Goal: Complete application form: Complete application form

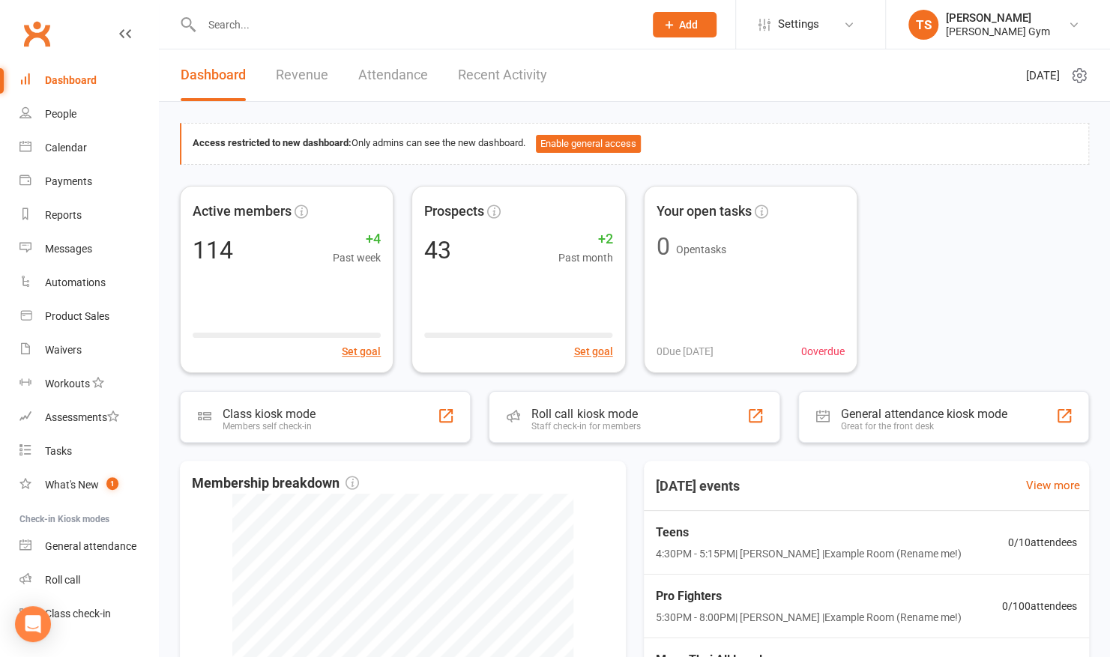
click at [674, 30] on icon at bounding box center [669, 24] width 13 height 13
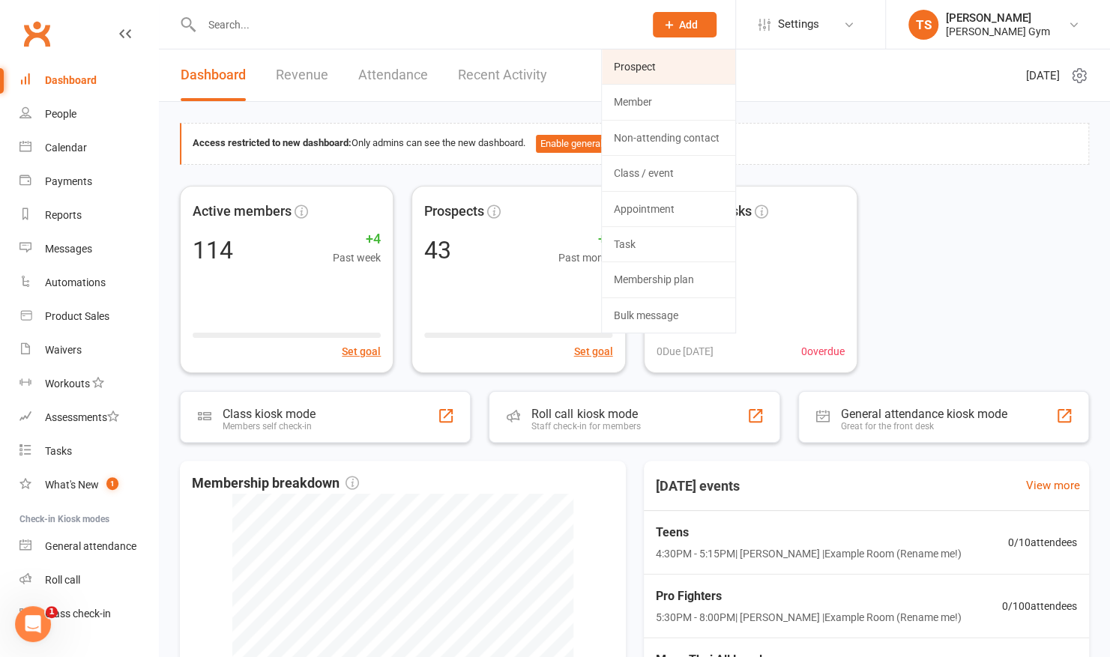
click at [653, 84] on link "Prospect" at bounding box center [668, 66] width 133 height 34
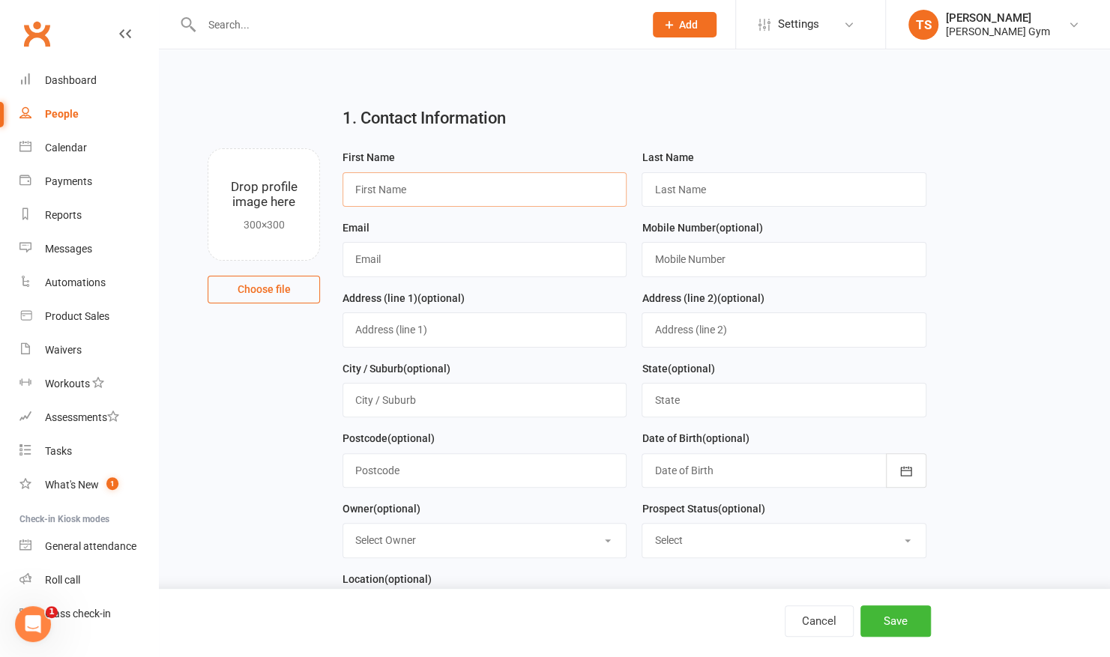
click at [382, 184] on input "text" at bounding box center [485, 189] width 284 height 34
type input "[PERSON_NAME]"
click at [391, 256] on input "text" at bounding box center [485, 259] width 284 height 34
type input "C"
click at [730, 192] on input "text" at bounding box center [784, 189] width 284 height 34
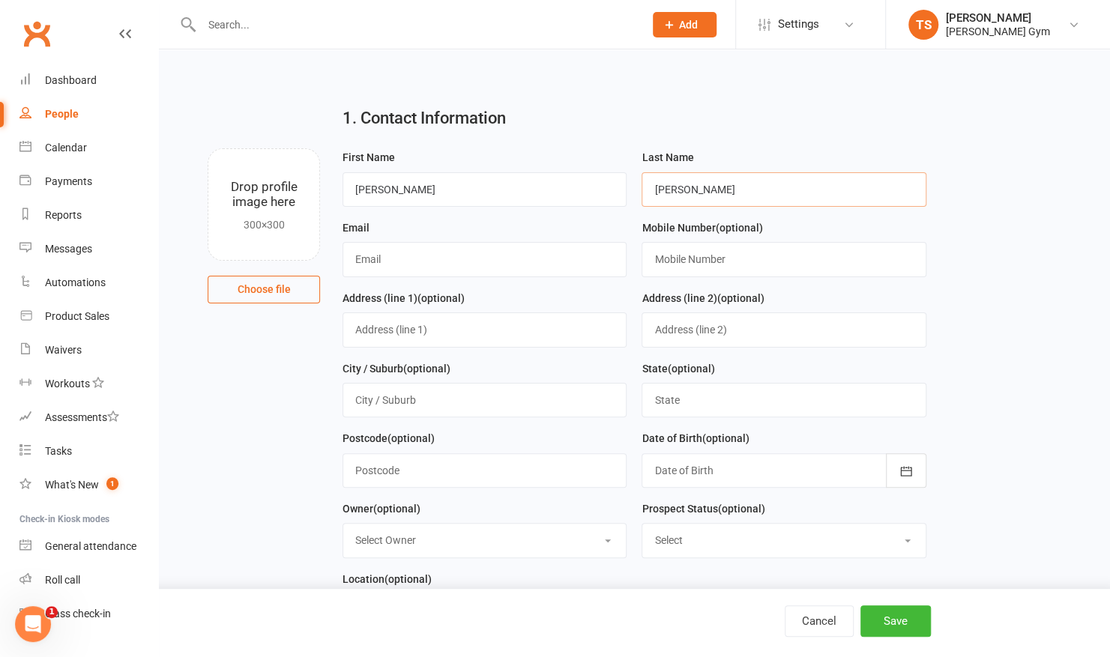
type input "[PERSON_NAME]"
click at [449, 264] on input "text" at bounding box center [485, 259] width 284 height 34
type input "[DOMAIN_NAME][EMAIL_ADDRESS][DOMAIN_NAME]"
click at [683, 265] on input "text" at bounding box center [784, 259] width 284 height 34
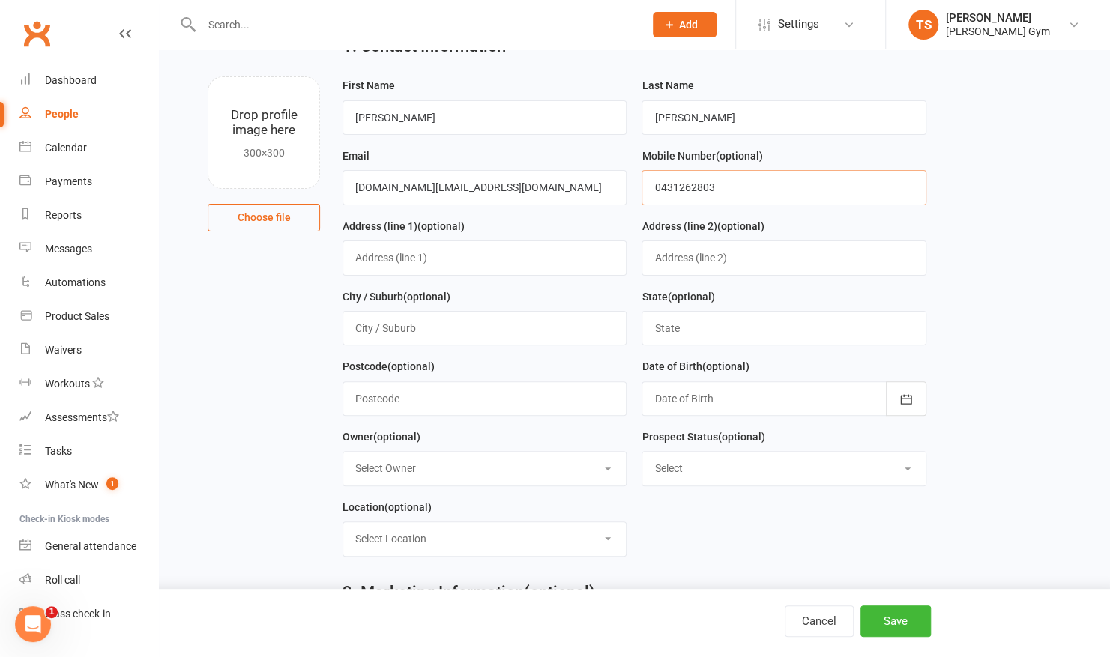
scroll to position [80, 0]
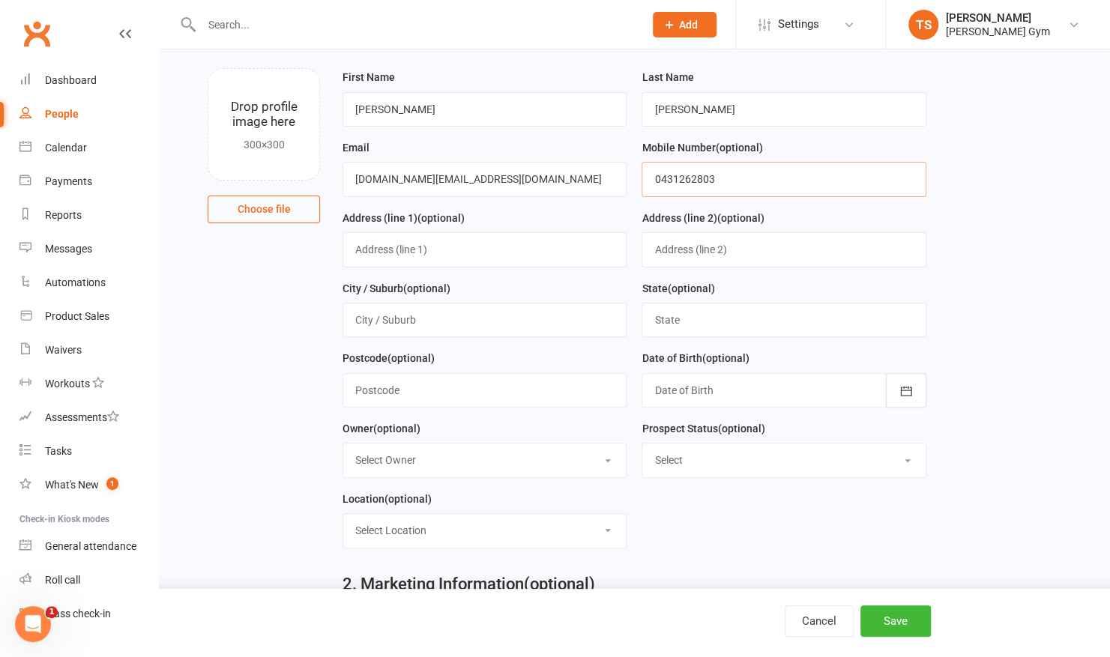
type input "0431262803"
click at [496, 459] on select "Select Owner [PERSON_NAME] [PERSON_NAME]" at bounding box center [484, 460] width 283 height 33
click at [495, 457] on select "Select Owner [PERSON_NAME] [PERSON_NAME]" at bounding box center [484, 460] width 283 height 33
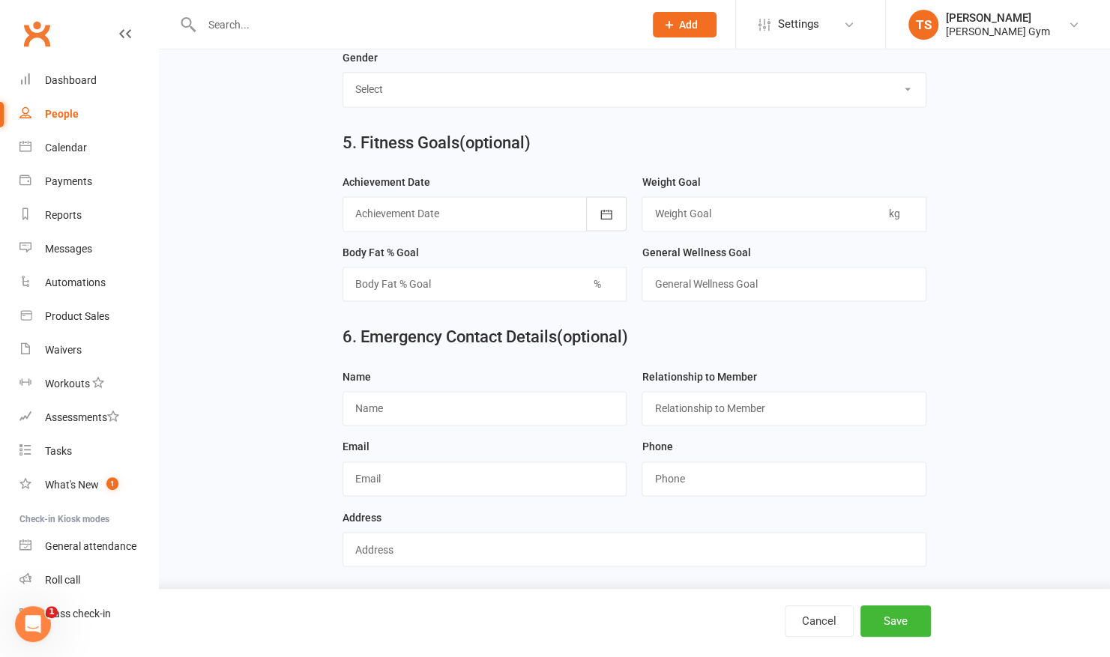
scroll to position [1177, 0]
click at [440, 399] on input "text" at bounding box center [485, 407] width 284 height 34
type input "[PERSON_NAME]"
click at [730, 390] on input "text" at bounding box center [784, 407] width 284 height 34
type input "Brother"
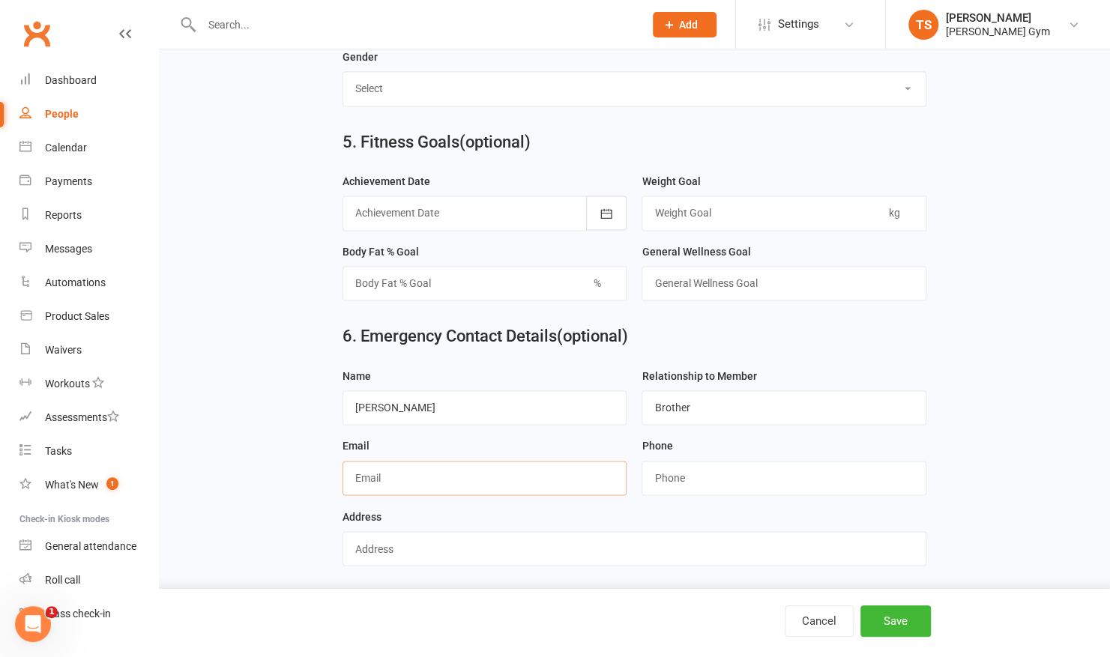
click at [499, 471] on input "text" at bounding box center [485, 478] width 284 height 34
type input "[EMAIL_ADDRESS][DOMAIN_NAME]"
click at [395, 542] on input "text" at bounding box center [635, 548] width 584 height 34
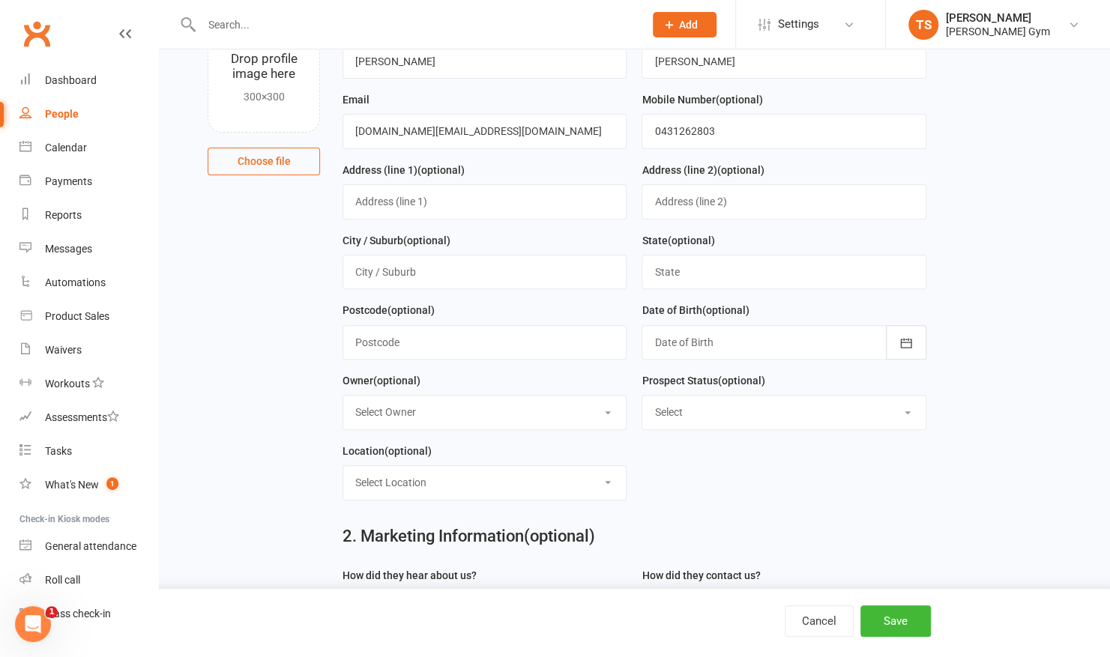
scroll to position [127, 0]
type input "[STREET_ADDRESS][PERSON_NAME]"
click at [399, 207] on input "text" at bounding box center [485, 203] width 284 height 34
type input "[STREET_ADDRESS][PERSON_NAME]"
click at [404, 283] on input "text" at bounding box center [485, 273] width 284 height 34
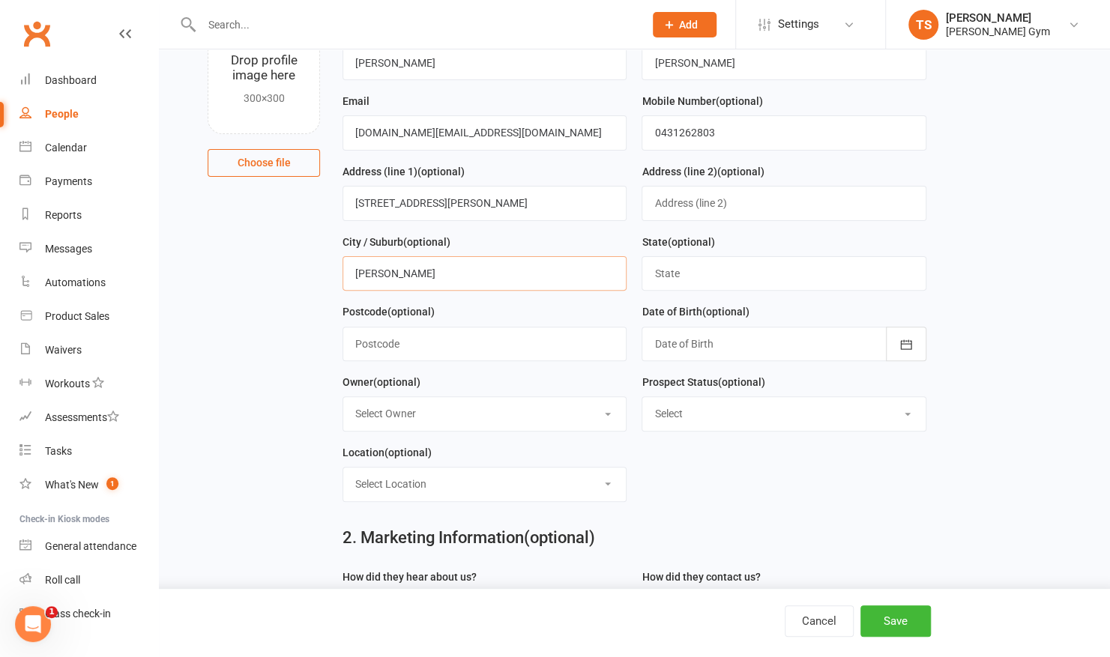
type input "[PERSON_NAME]"
click at [651, 271] on input "text" at bounding box center [784, 273] width 284 height 34
type input "VIC"
click at [437, 350] on input "text" at bounding box center [485, 344] width 284 height 34
type input "3186"
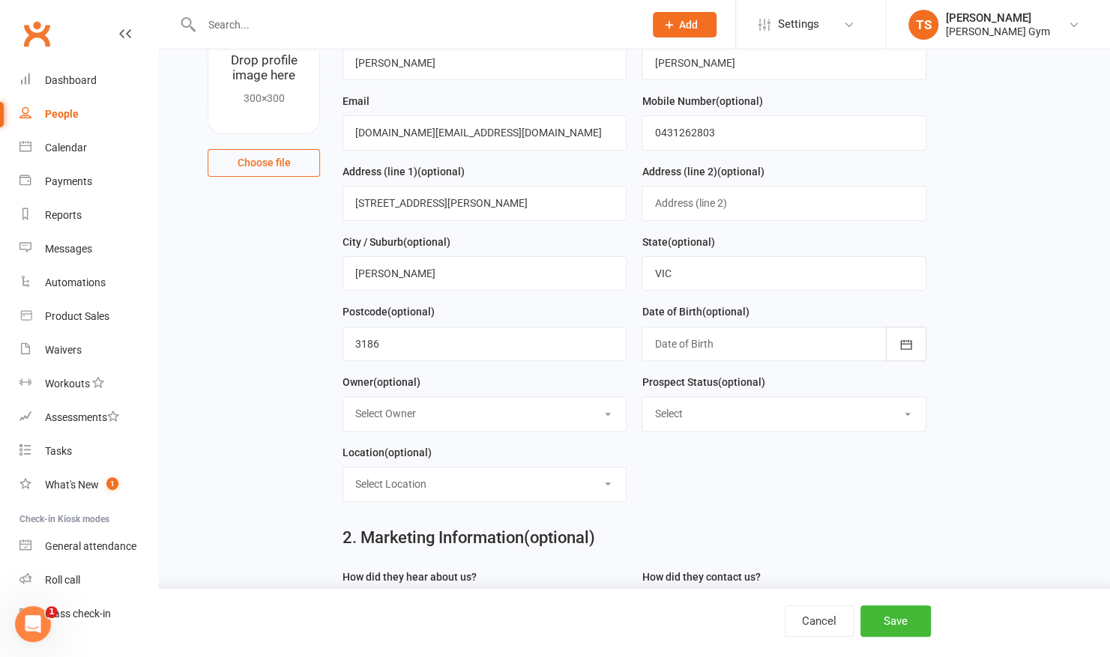
click at [736, 343] on div at bounding box center [784, 344] width 284 height 34
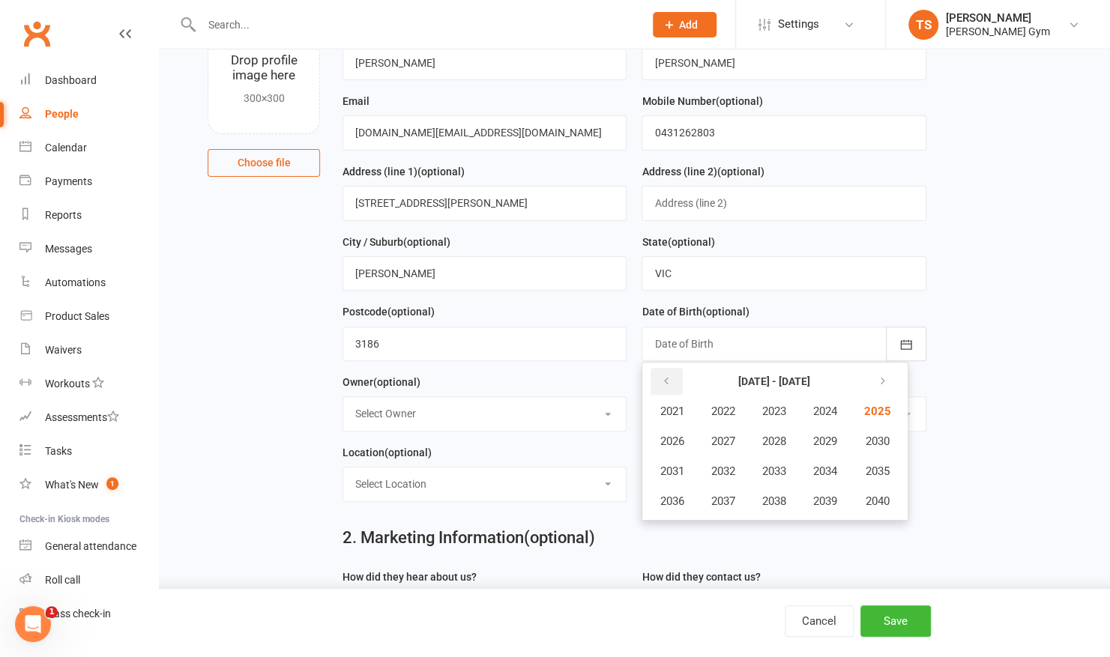
click at [667, 378] on icon "button" at bounding box center [665, 382] width 10 height 12
click at [835, 465] on span "1994" at bounding box center [824, 471] width 24 height 13
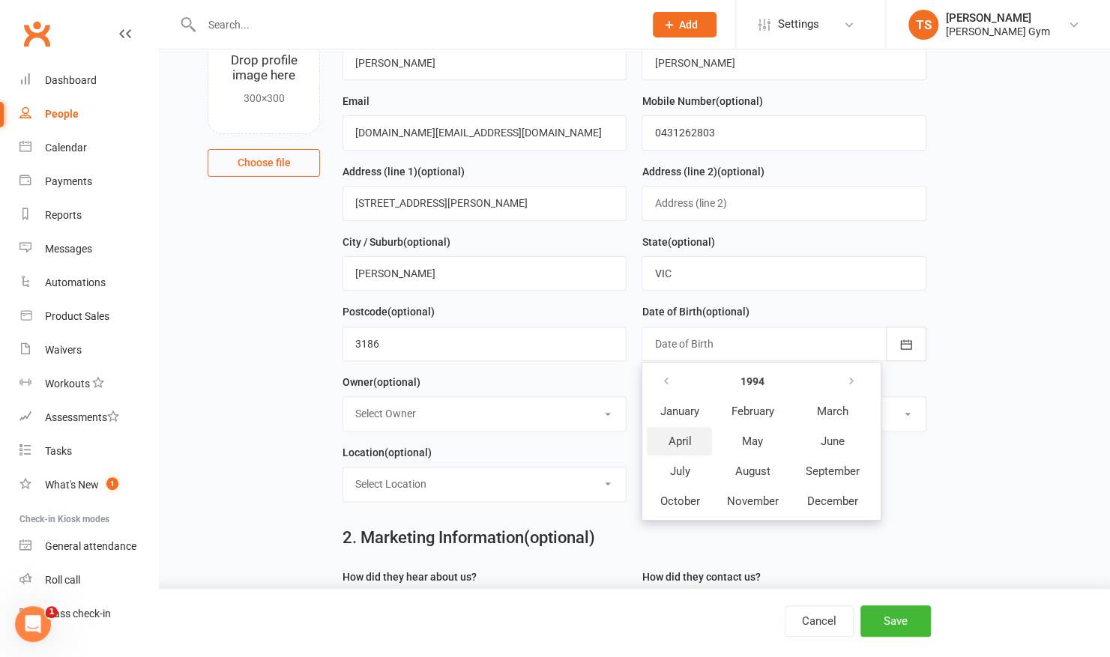
click at [684, 437] on span "April" at bounding box center [679, 441] width 23 height 13
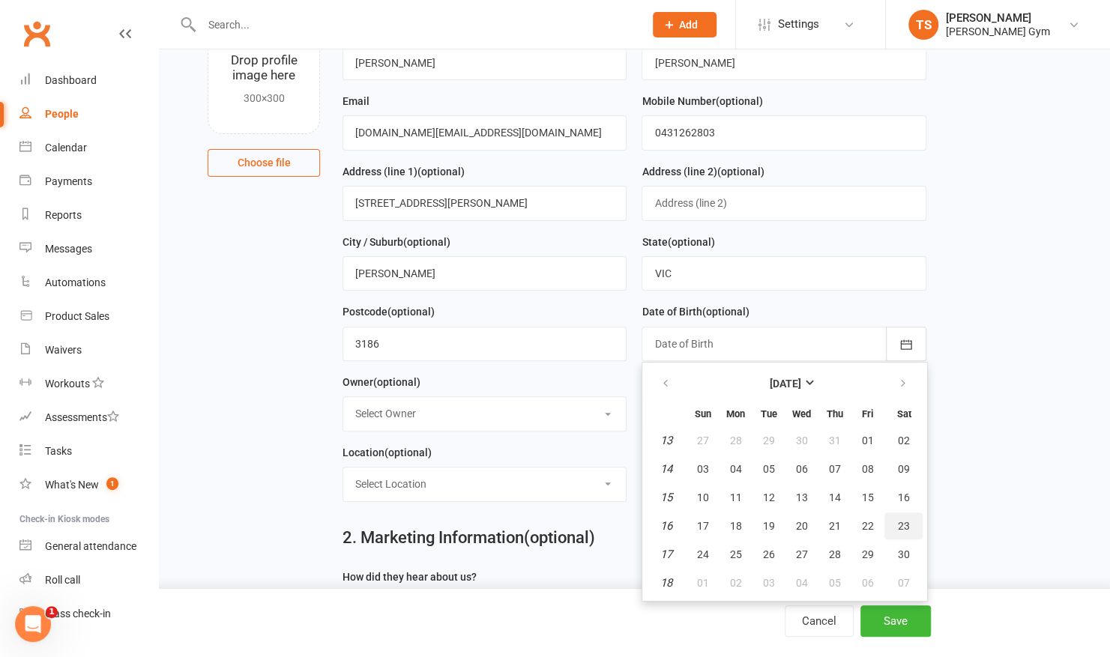
click at [904, 523] on span "23" at bounding box center [904, 526] width 12 height 12
type input "[DATE]"
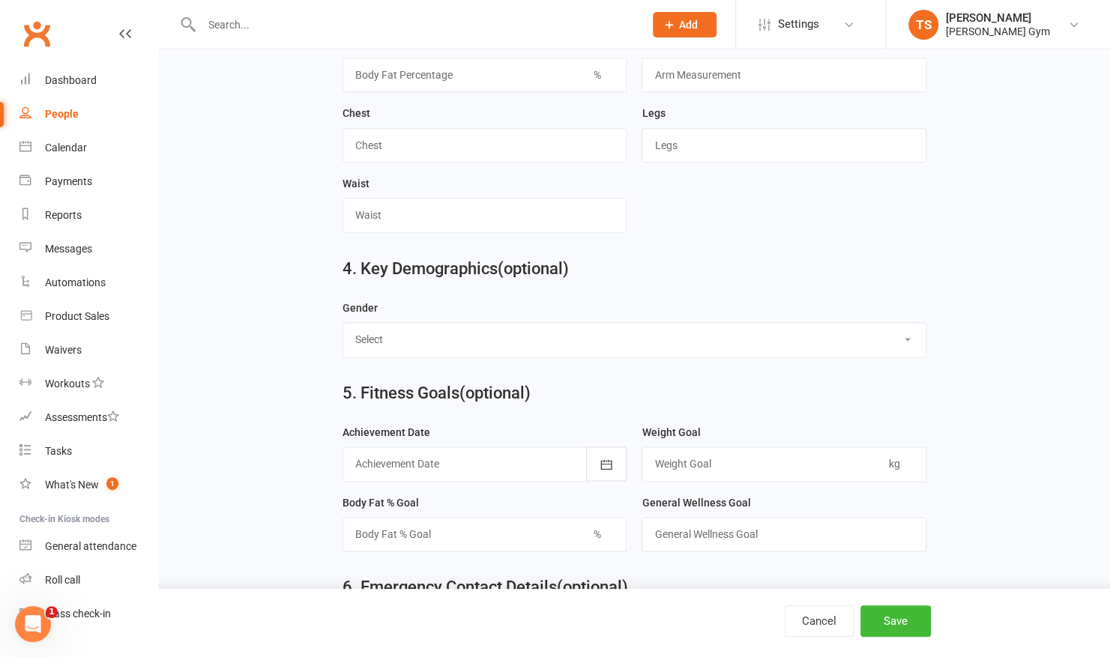
scroll to position [1289, 0]
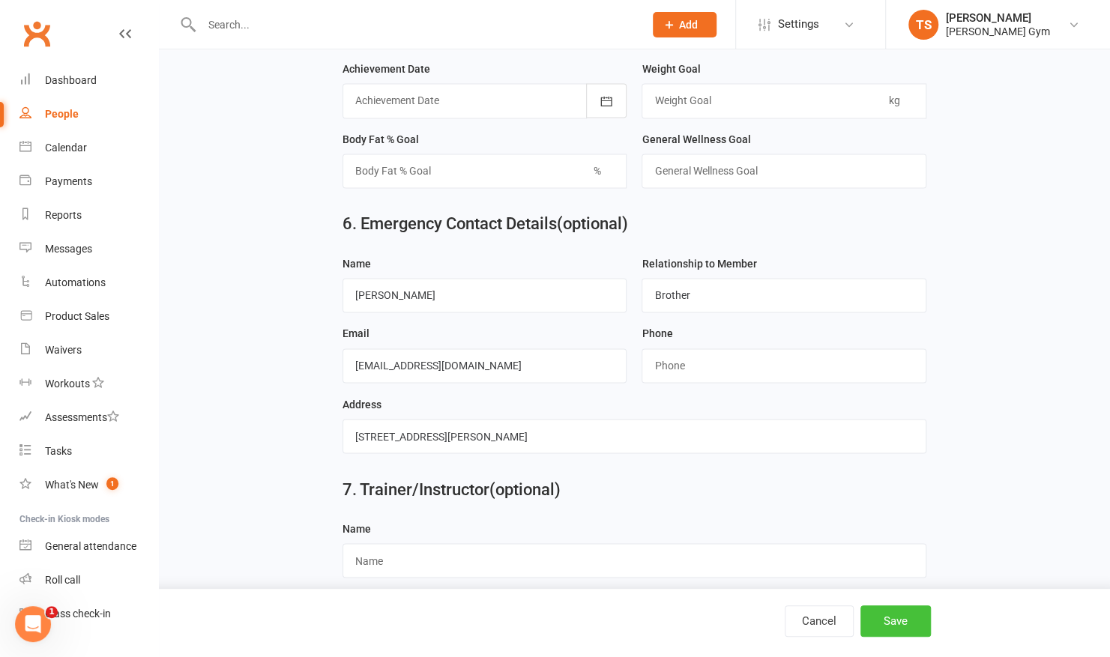
click at [898, 624] on button "Save" at bounding box center [895, 621] width 70 height 31
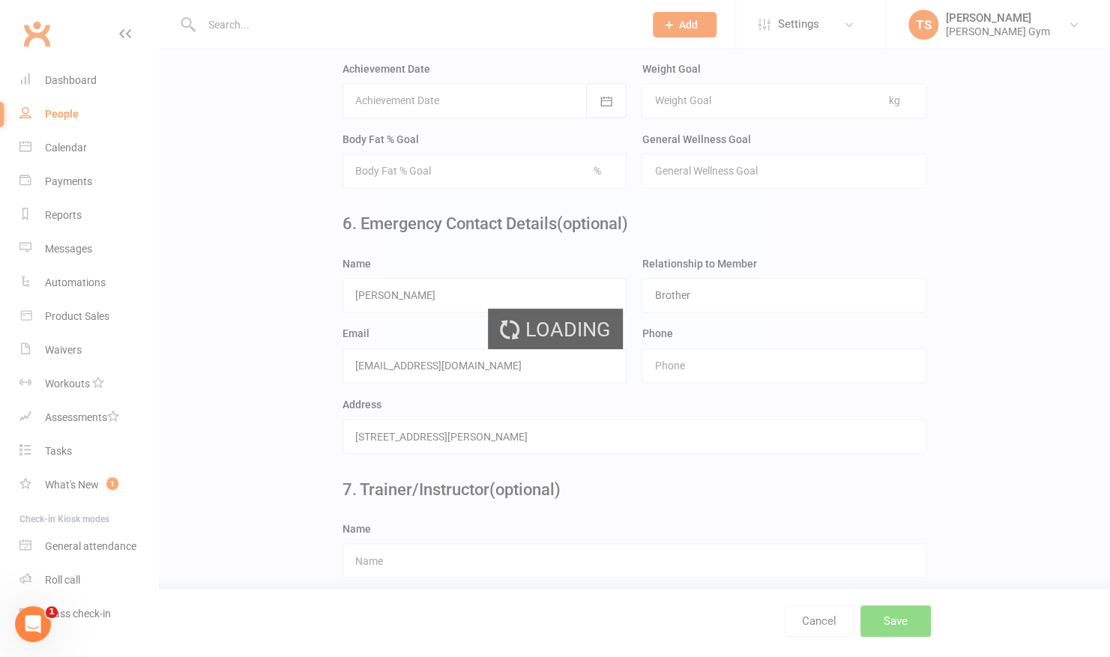
scroll to position [0, 0]
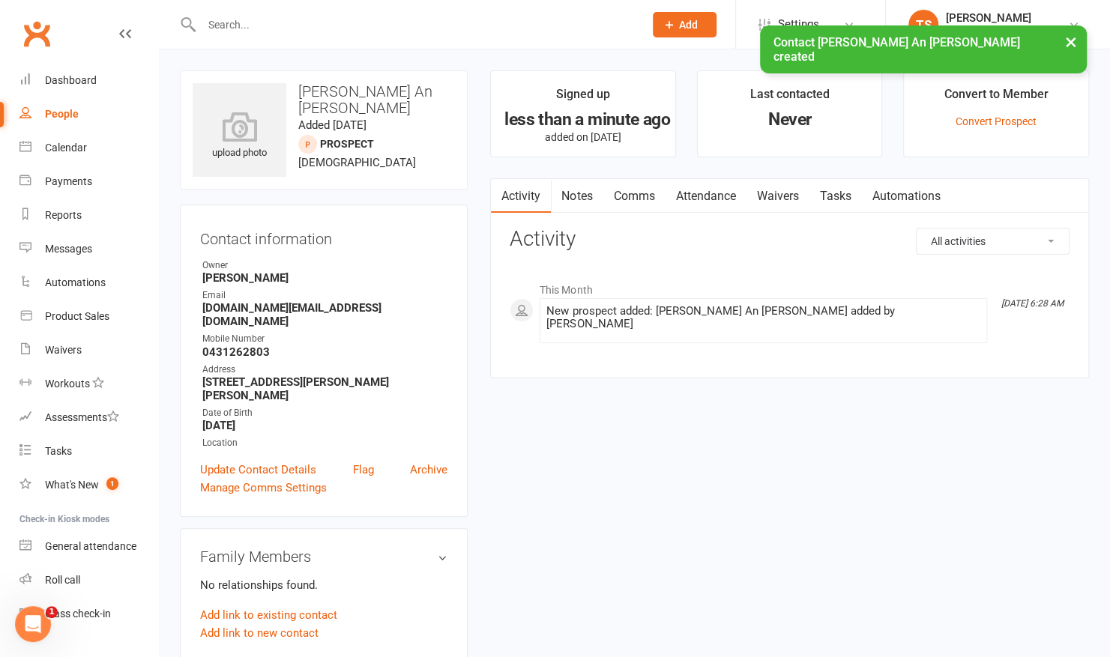
click at [777, 204] on link "Waivers" at bounding box center [777, 196] width 63 height 34
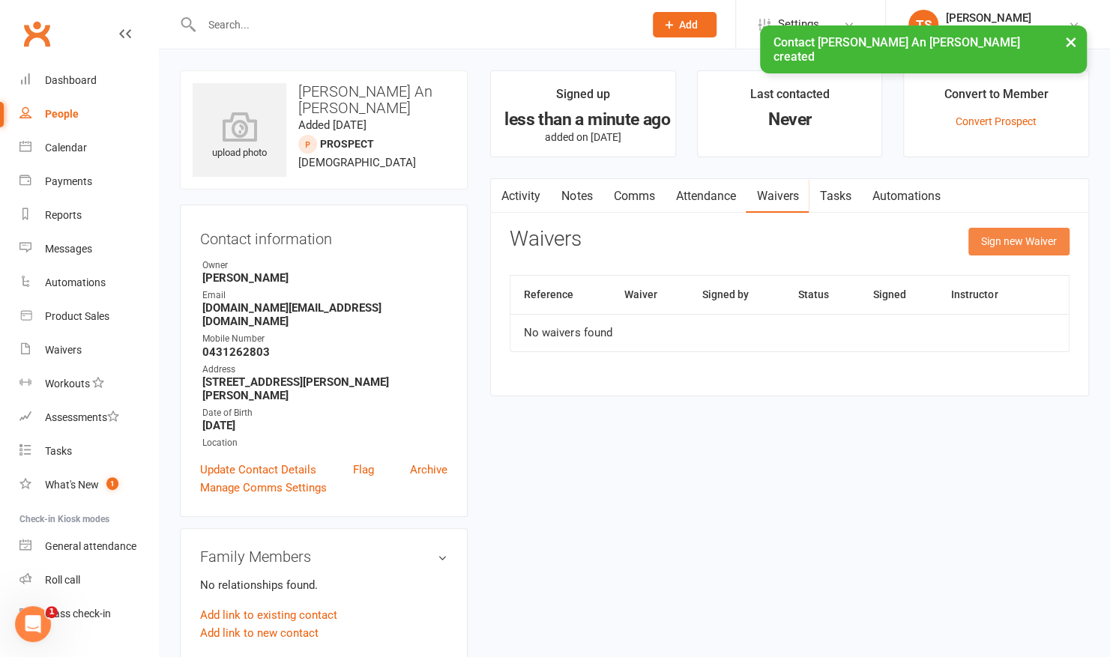
click at [989, 237] on button "Sign new Waiver" at bounding box center [1018, 241] width 101 height 27
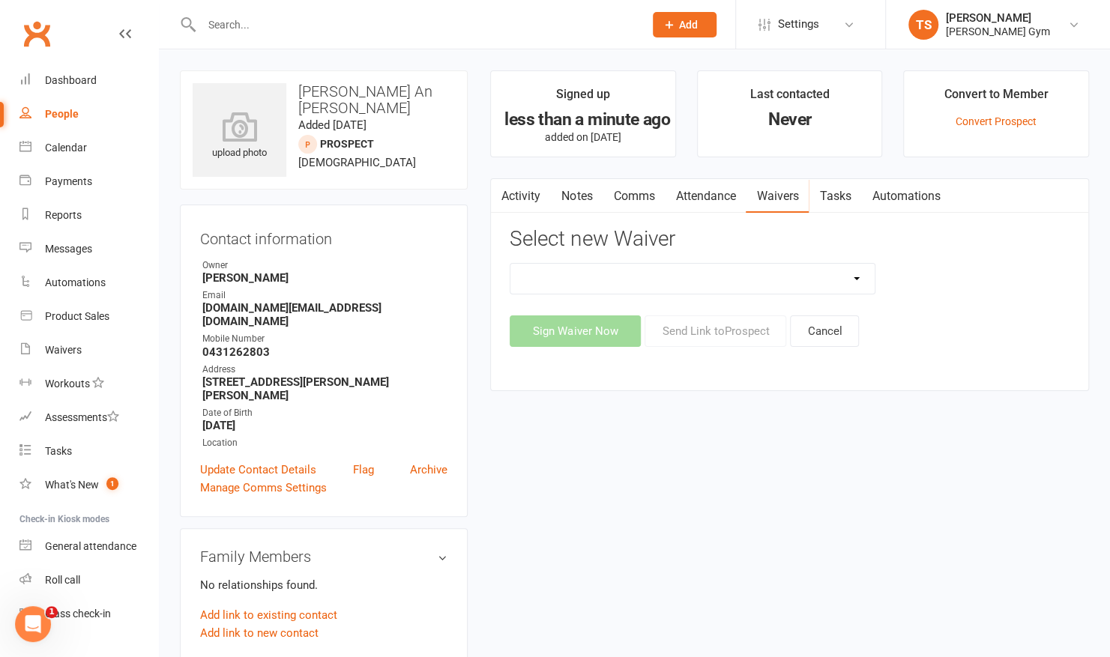
click at [794, 274] on select "3 Per Week, Unlimited, Personal Training and Single Class Waiver Prospects - Si…" at bounding box center [692, 279] width 364 height 30
select select "10731"
click at [510, 264] on select "3 Per Week, Unlimited, Personal Training and Single Class Waiver Prospects - Si…" at bounding box center [692, 279] width 364 height 30
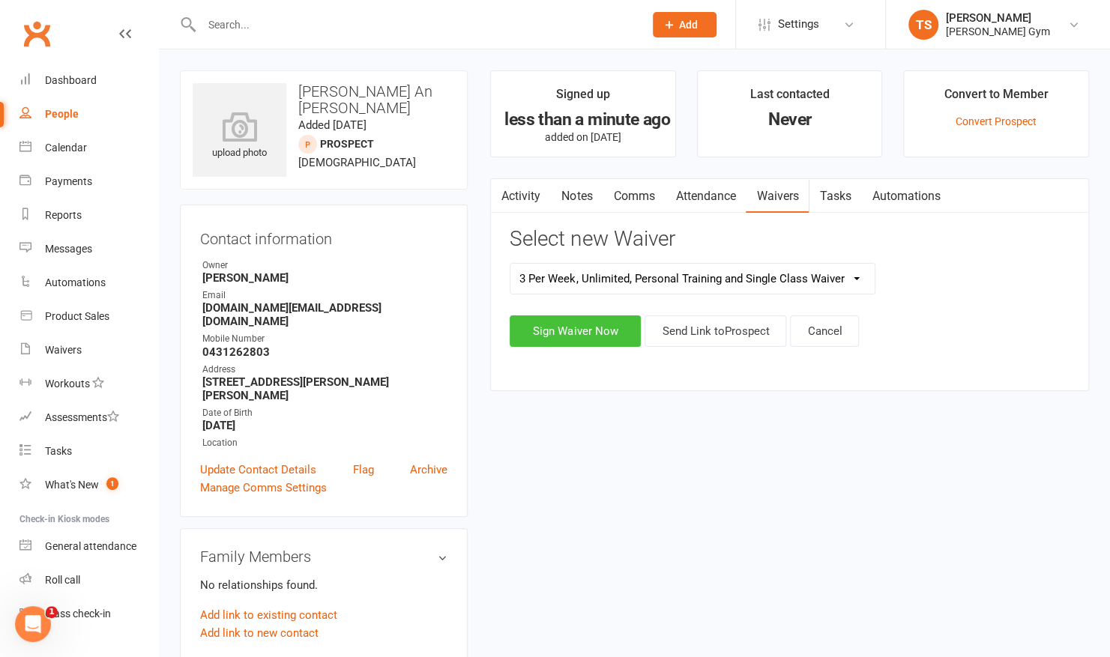
click at [592, 333] on button "Sign Waiver Now" at bounding box center [575, 331] width 131 height 31
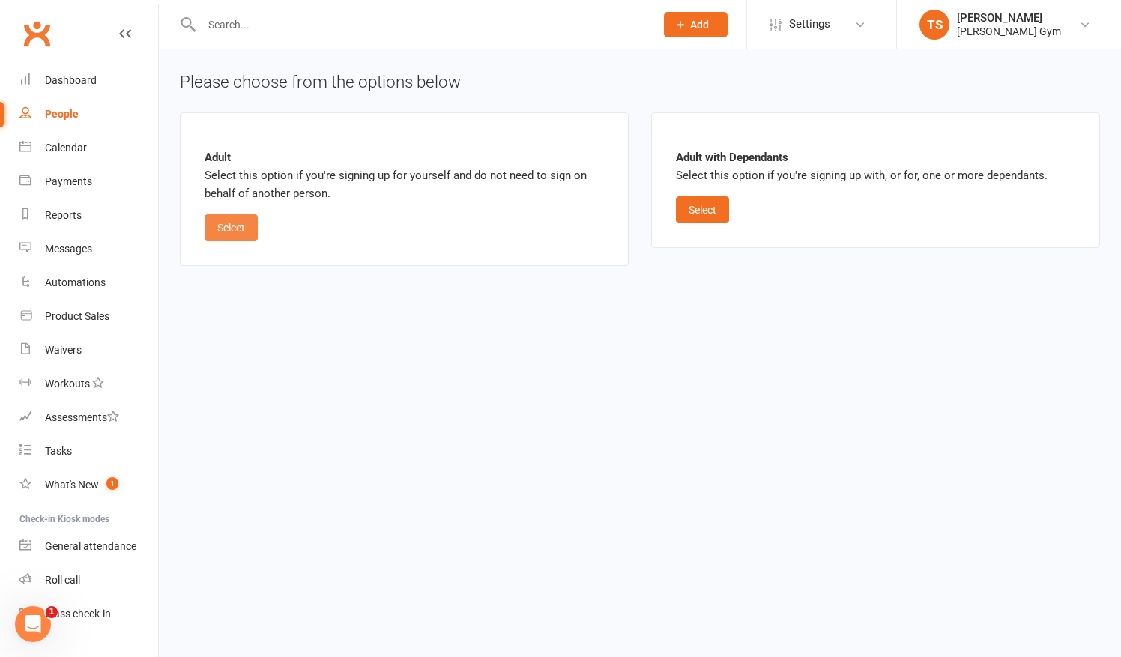
click at [219, 214] on button "Select" at bounding box center [231, 227] width 53 height 27
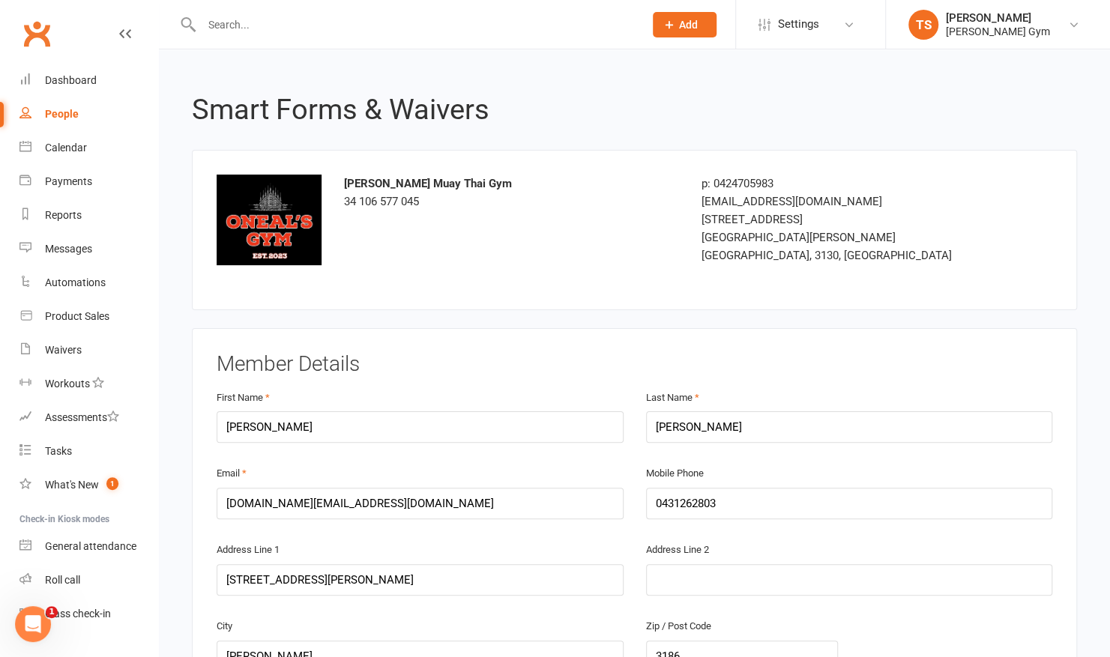
click at [1040, 231] on div "[PERSON_NAME] Muay Thai Gym 34 106 577 045 p: 0424705983 [EMAIL_ADDRESS][DOMAIN…" at bounding box center [634, 230] width 858 height 111
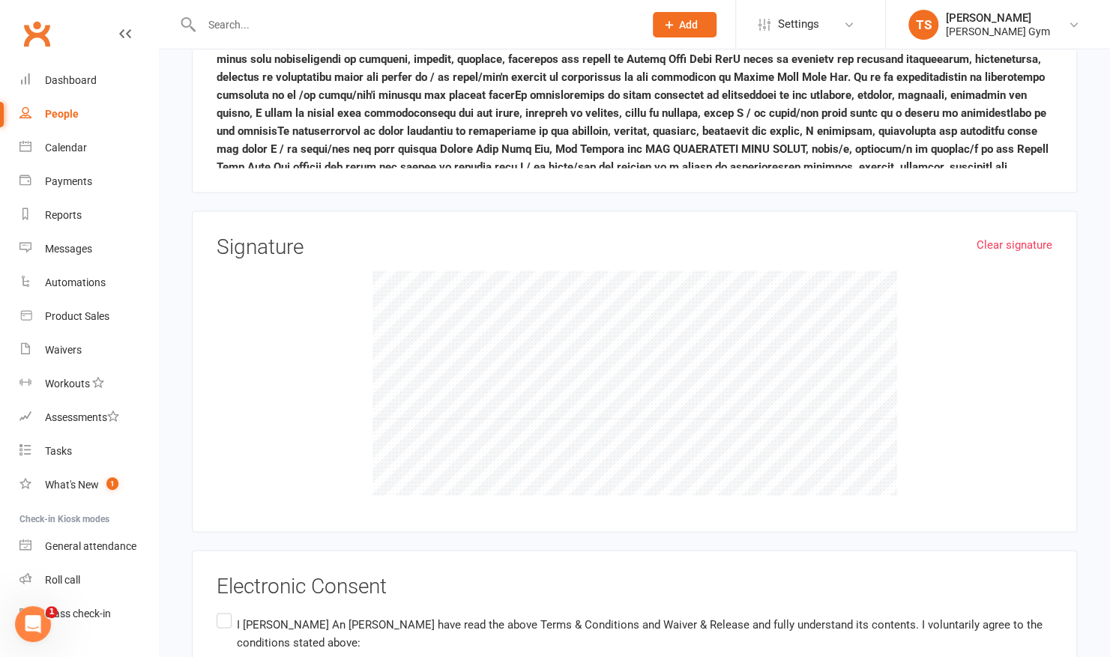
scroll to position [1531, 0]
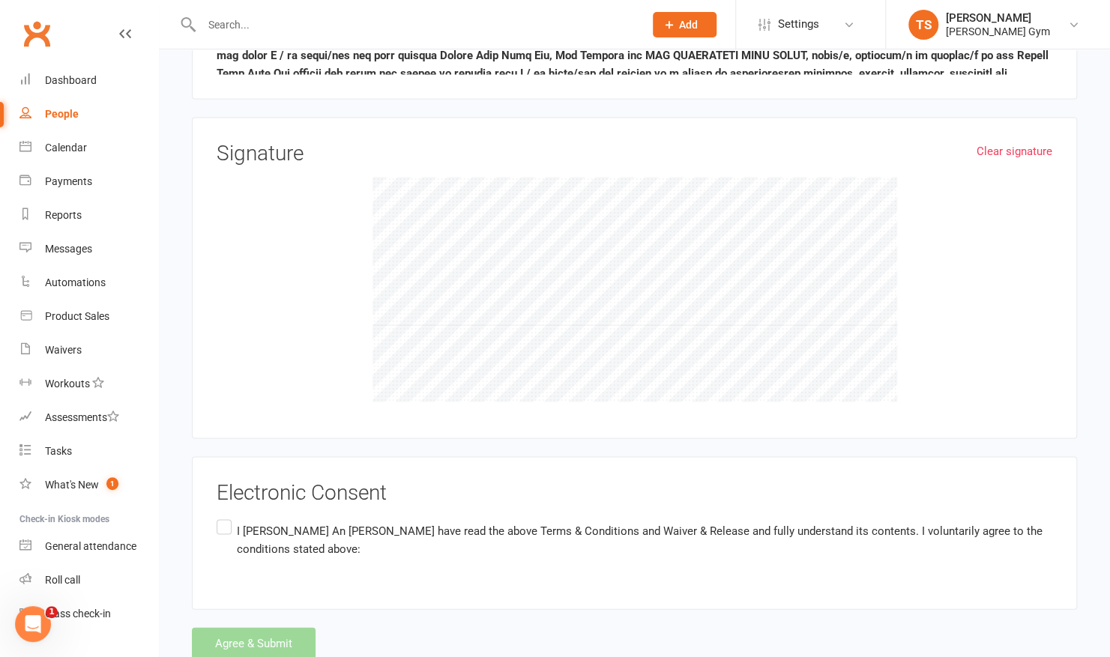
click at [222, 516] on label "I [PERSON_NAME] An [PERSON_NAME] have read the above Terms & Conditions and Wai…" at bounding box center [635, 539] width 836 height 47
click at [222, 516] on input "I [PERSON_NAME] An [PERSON_NAME] have read the above Terms & Conditions and Wai…" at bounding box center [222, 516] width 10 height 0
click at [230, 627] on button "Agree & Submit" at bounding box center [254, 642] width 124 height 31
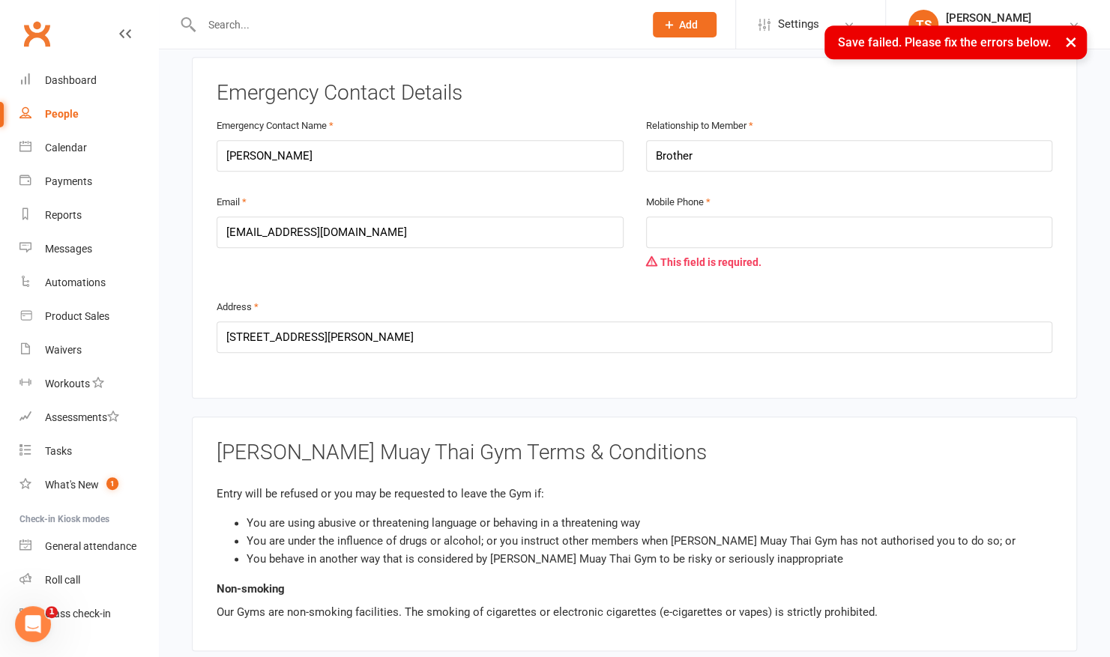
scroll to position [754, 0]
click at [735, 218] on input "tel" at bounding box center [849, 233] width 407 height 31
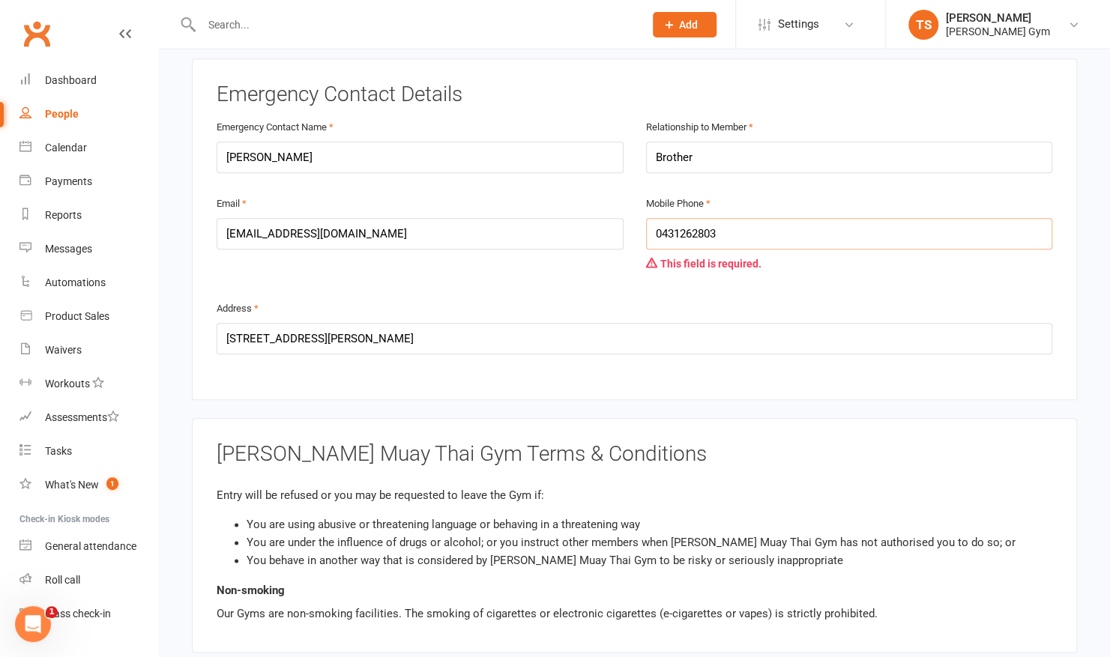
type input "0431262803"
click at [911, 486] on div "I [PERSON_NAME] An [PERSON_NAME] voluntarily agree to the following Terms & Con…" at bounding box center [635, 553] width 836 height 150
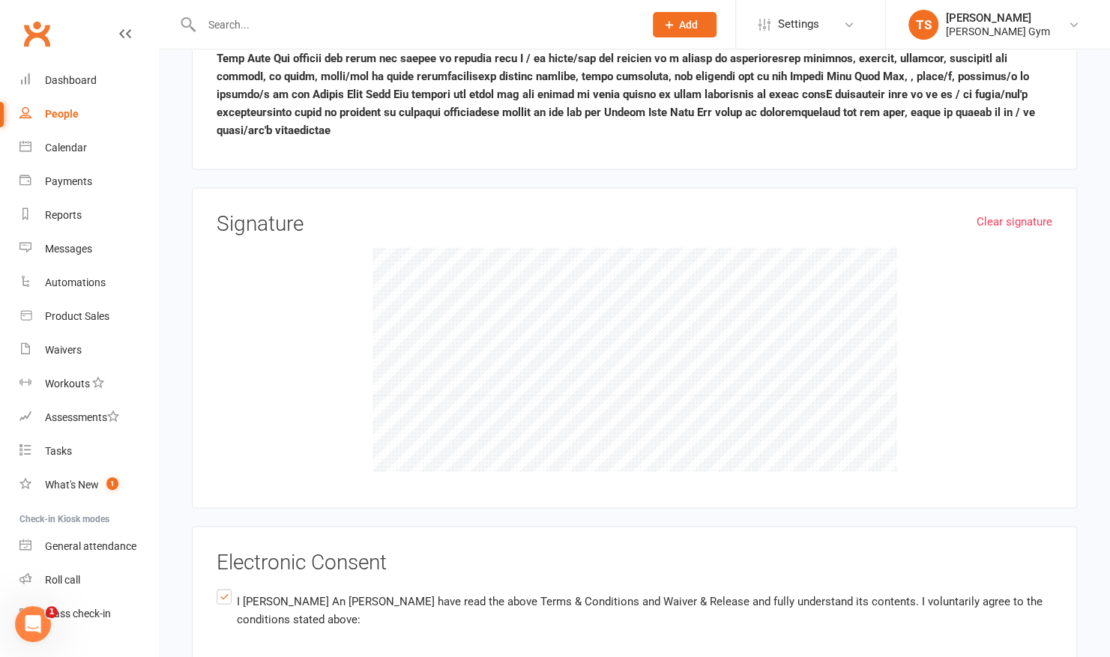
scroll to position [1560, 0]
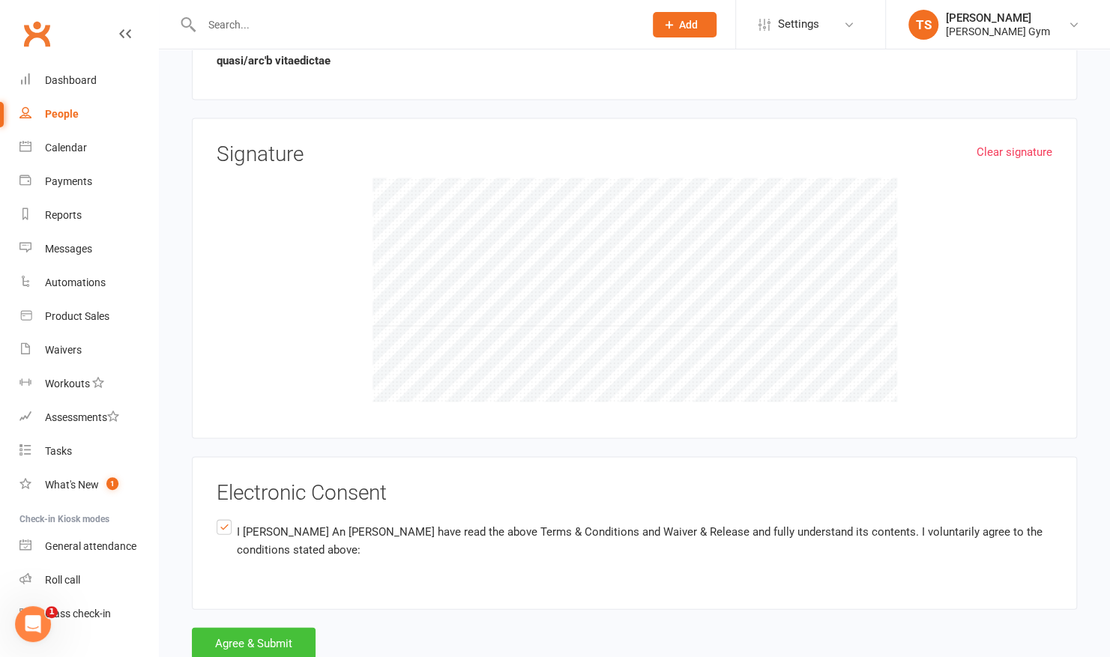
click at [250, 627] on button "Agree & Submit" at bounding box center [254, 642] width 124 height 31
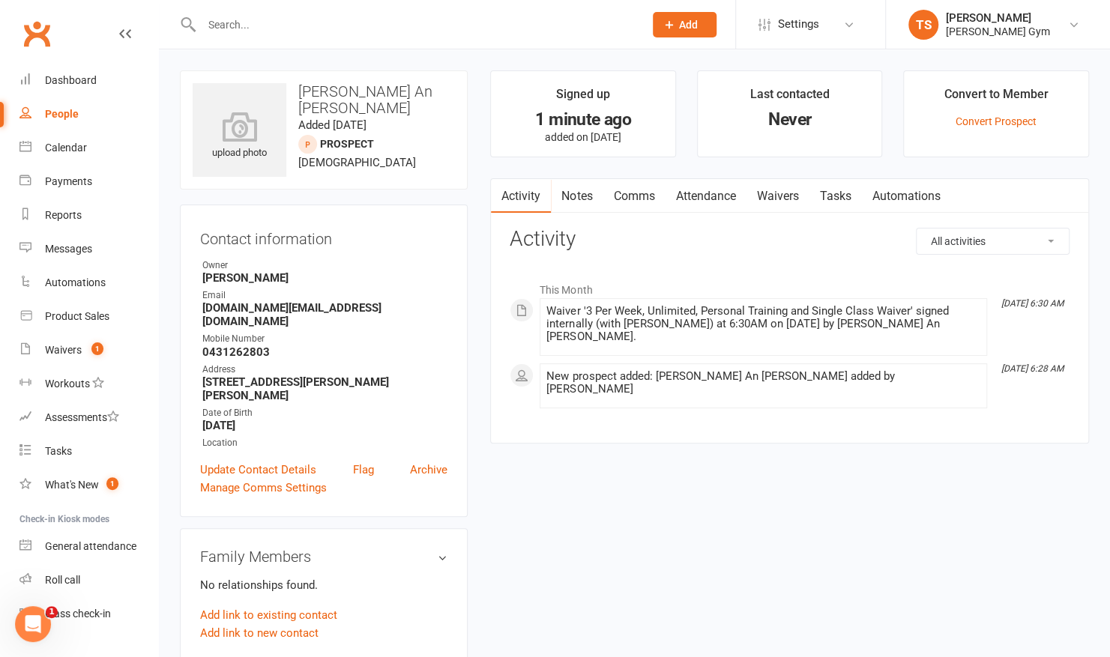
drag, startPoint x: 578, startPoint y: 469, endPoint x: 586, endPoint y: 466, distance: 8.8
